Goal: Transaction & Acquisition: Purchase product/service

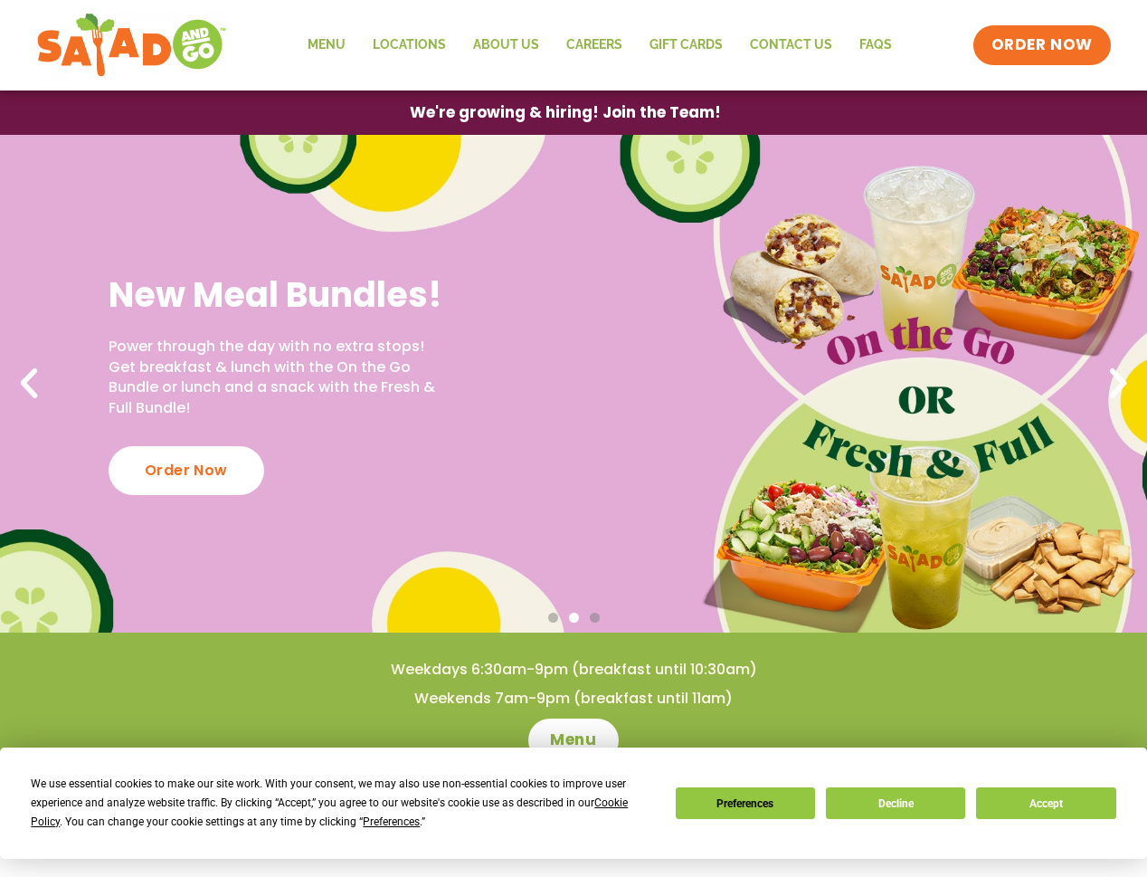
click at [29, 386] on icon "Previous slide" at bounding box center [29, 384] width 40 height 40
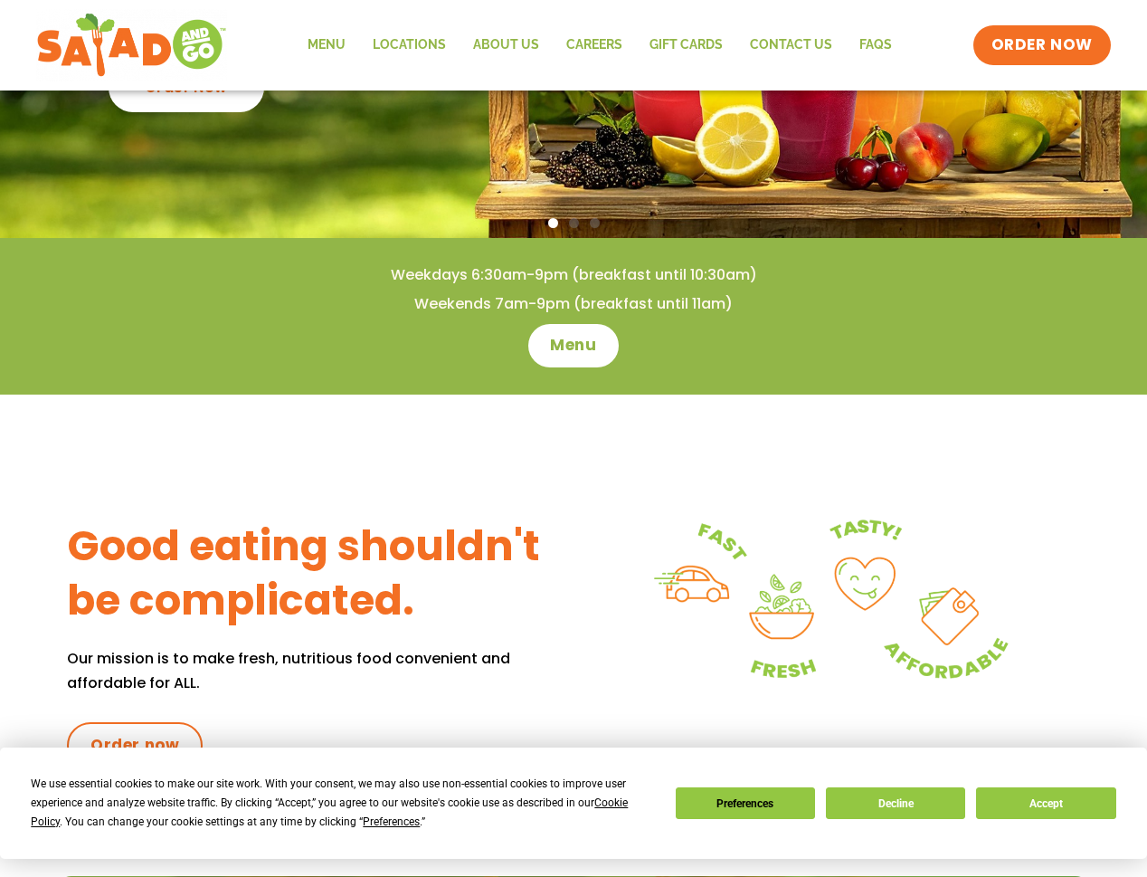
scroll to position [262, 0]
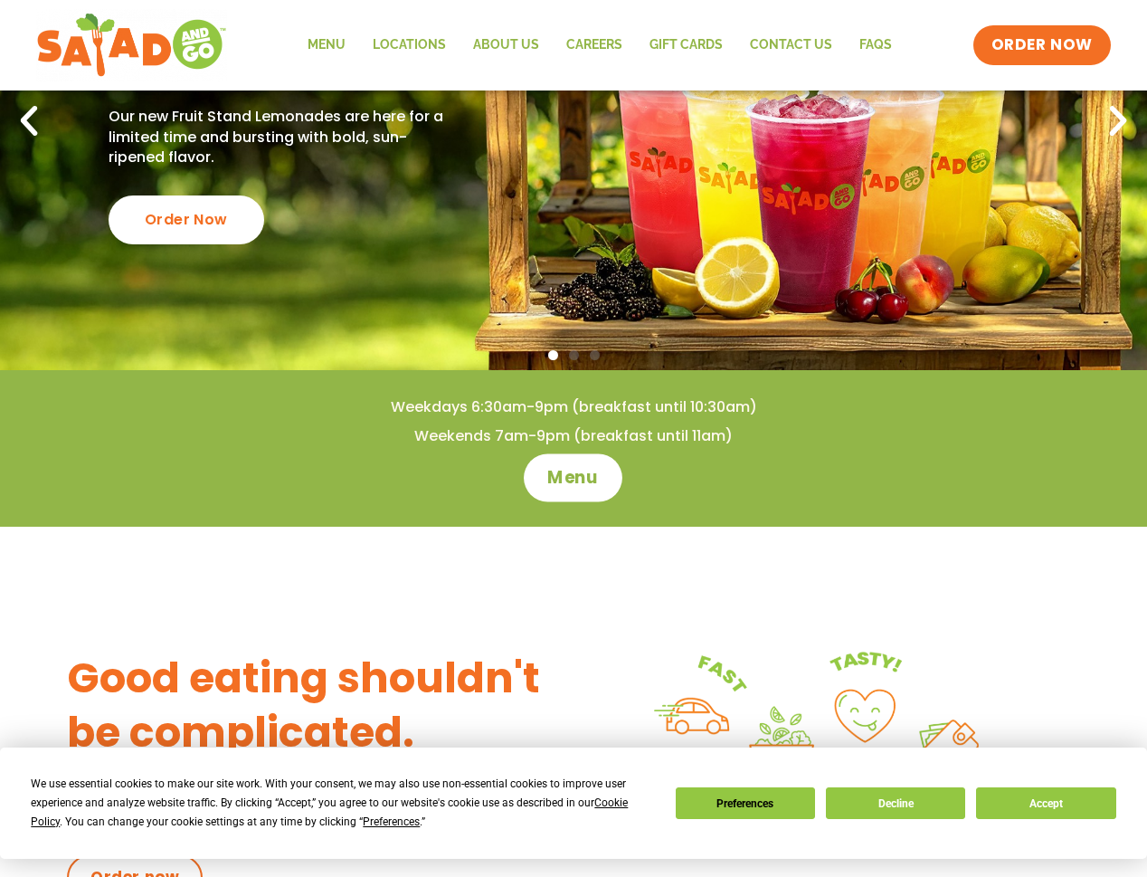
click at [554, 473] on span "Menu" at bounding box center [574, 478] width 52 height 24
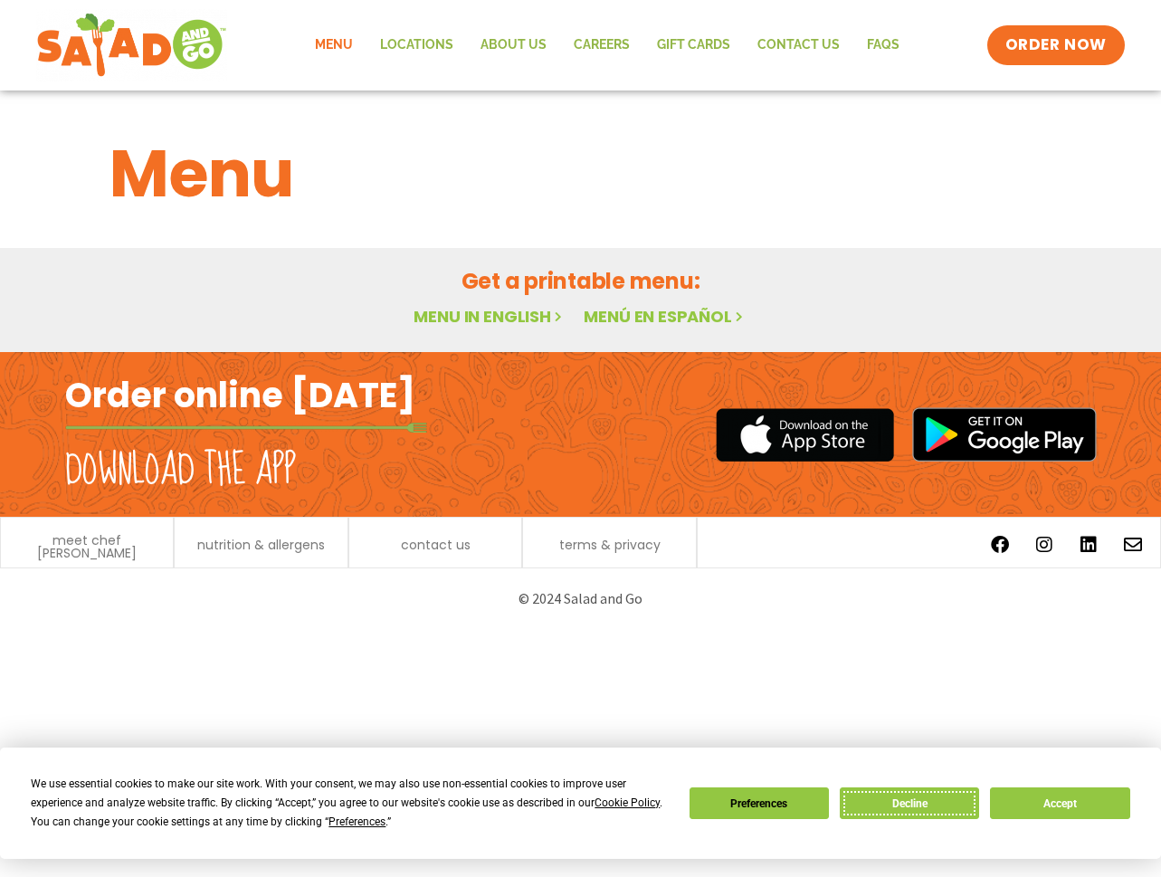
click at [937, 794] on button "Decline" at bounding box center [908, 803] width 139 height 32
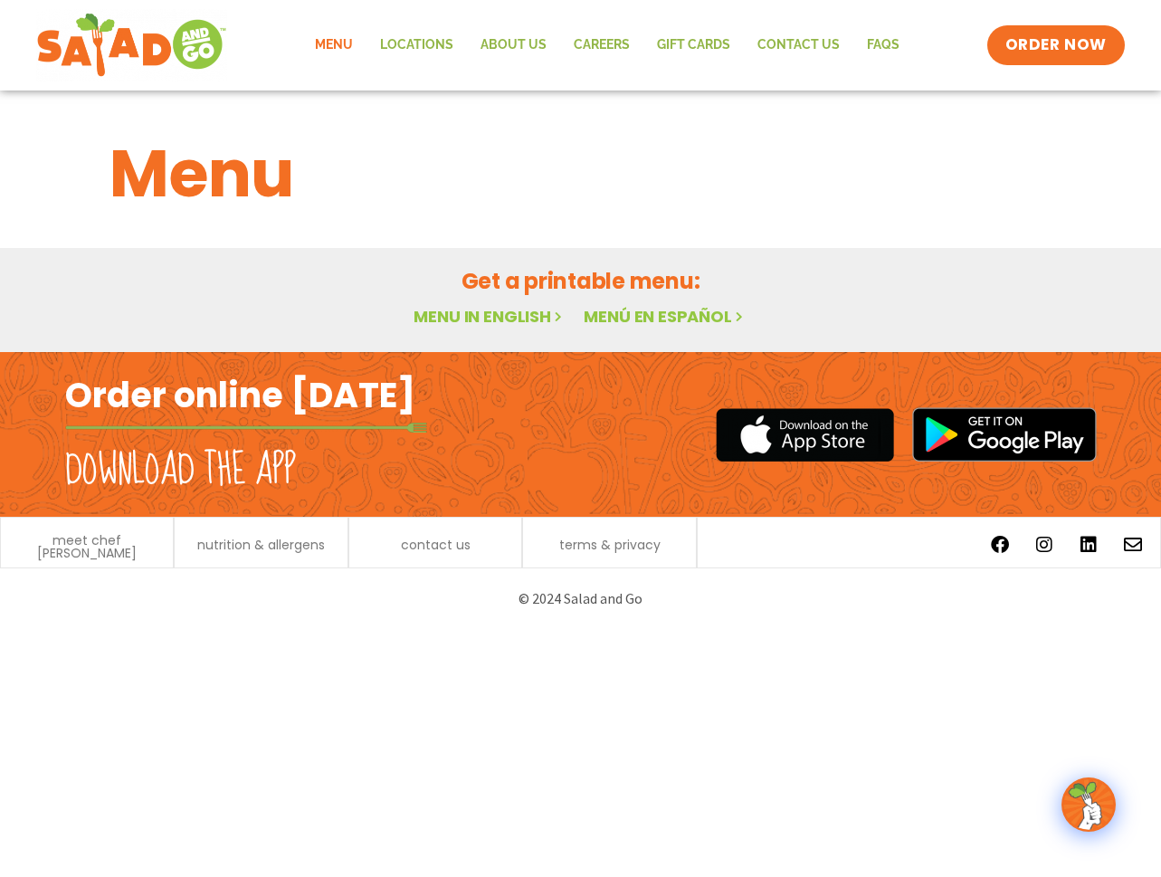
click at [332, 48] on link "Menu" at bounding box center [333, 45] width 65 height 42
click at [137, 469] on h2 "Download the app" at bounding box center [180, 470] width 231 height 51
click at [503, 317] on link "Menu in English" at bounding box center [489, 316] width 152 height 23
click at [1081, 803] on img at bounding box center [1088, 804] width 51 height 51
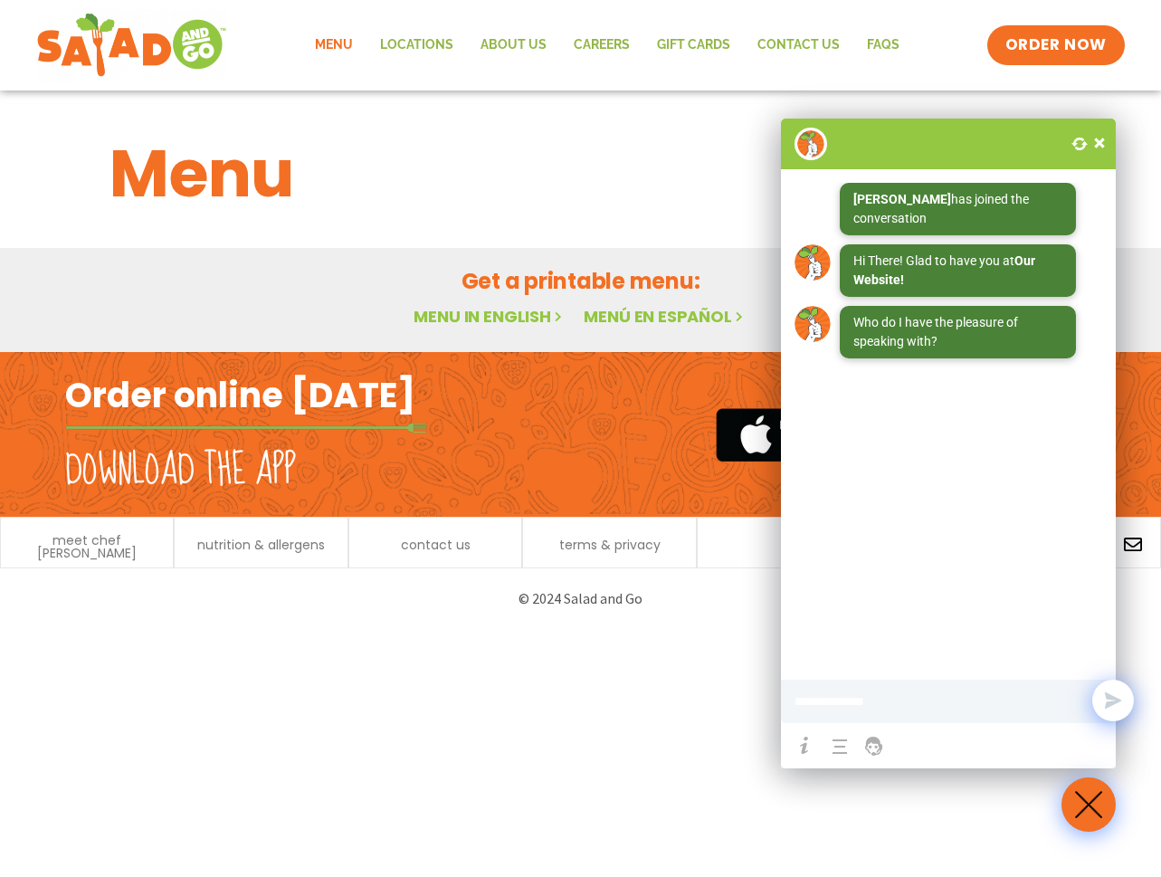
click at [1095, 140] on span at bounding box center [1099, 143] width 18 height 18
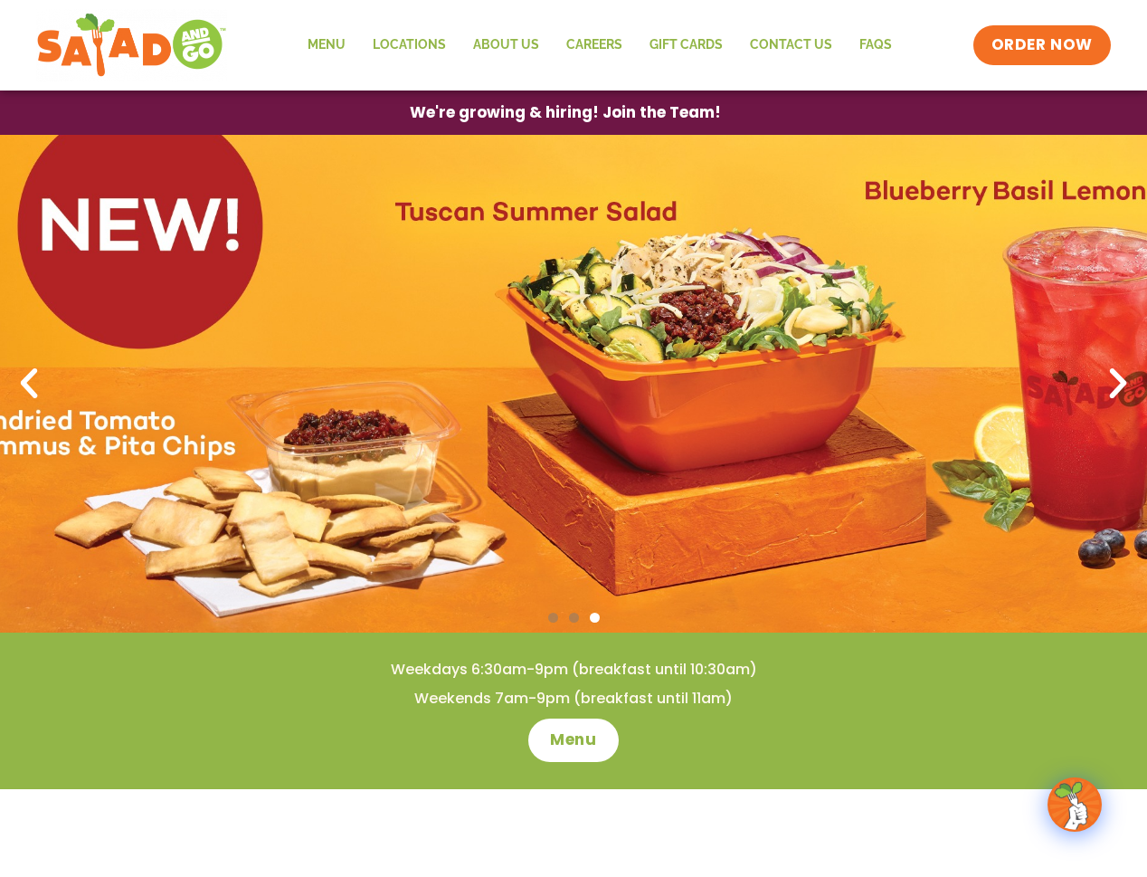
click at [1113, 384] on icon "Next slide" at bounding box center [1118, 384] width 40 height 40
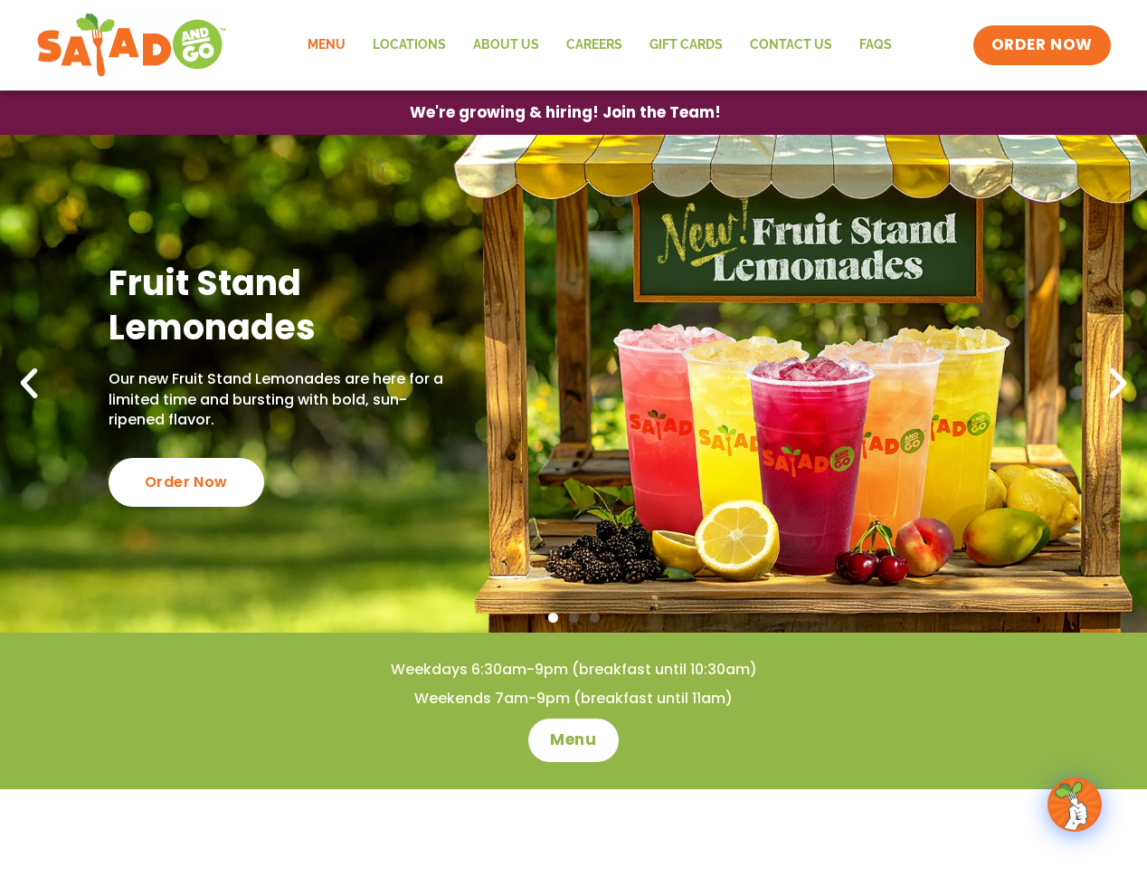
click at [344, 49] on link "Menu" at bounding box center [326, 45] width 65 height 42
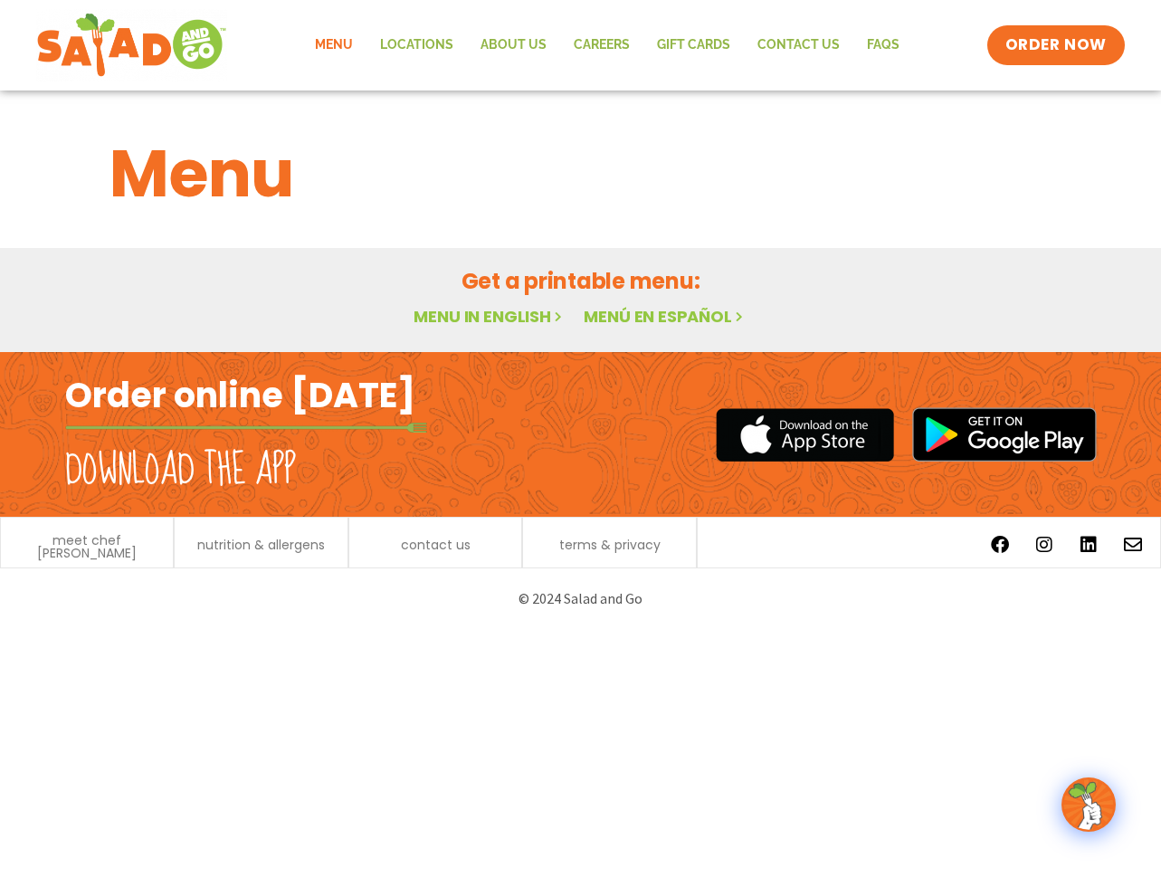
click at [170, 464] on h2 "Download the app" at bounding box center [180, 470] width 231 height 51
click at [1081, 52] on span "ORDER NOW" at bounding box center [1056, 45] width 112 height 24
